Goal: Navigation & Orientation: Go to known website

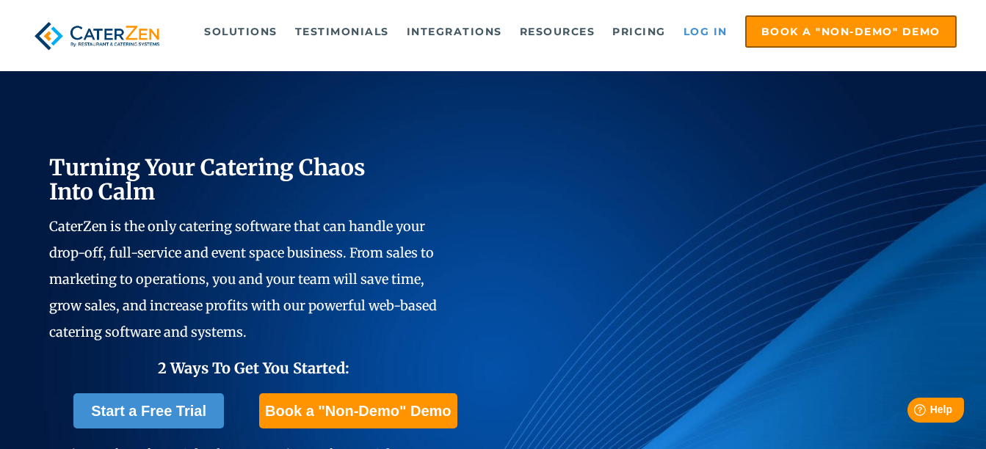
click at [709, 31] on link "Log in" at bounding box center [705, 31] width 59 height 29
click at [712, 29] on link "Log in" at bounding box center [705, 31] width 59 height 29
